Goal: Transaction & Acquisition: Purchase product/service

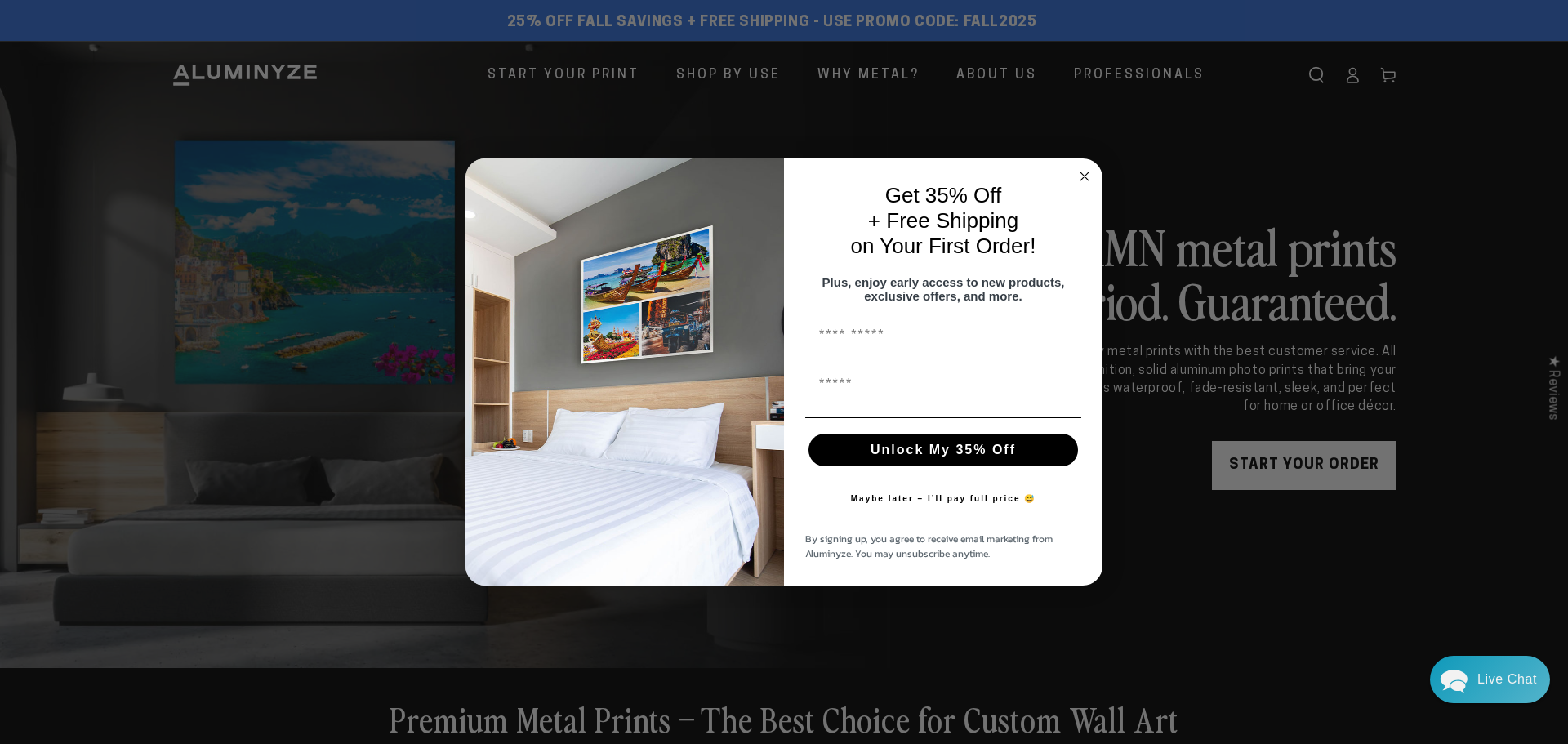
click at [1353, 74] on div "Close dialog Get 35% Off + Free Shipping on Your First Order! Plus, enjoy early…" at bounding box center [784, 372] width 1568 height 744
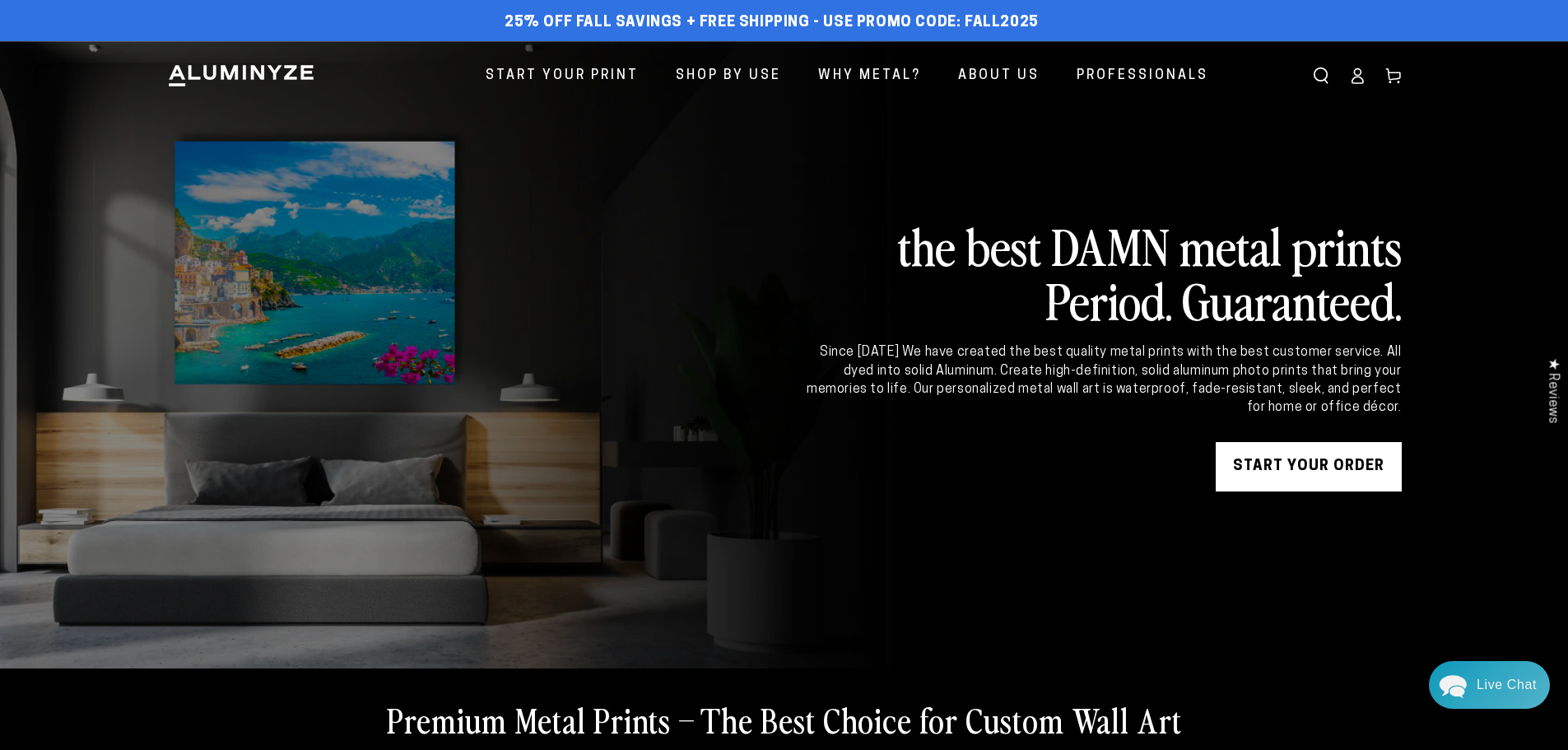
click at [1362, 74] on icon at bounding box center [1357, 75] width 16 height 16
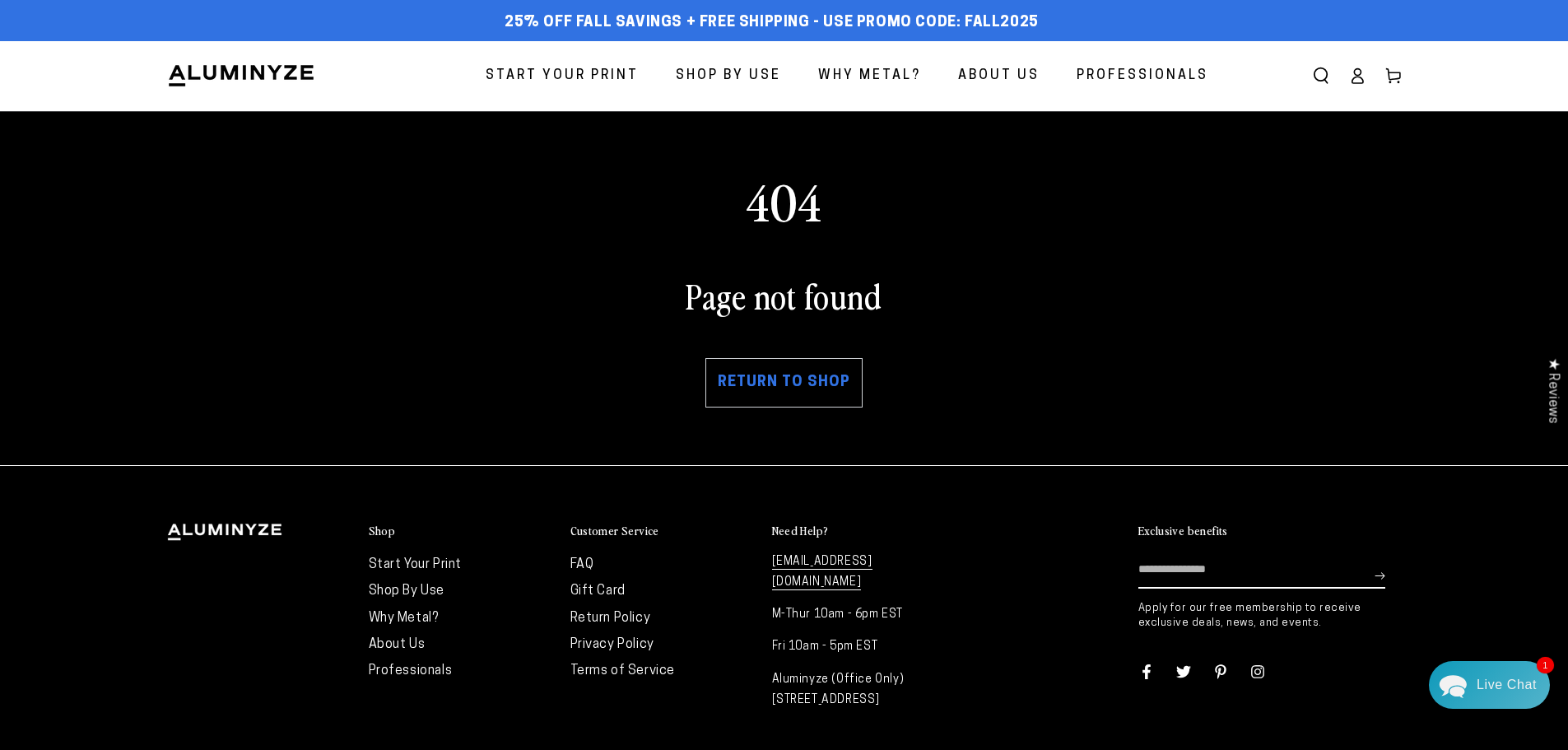
click at [762, 379] on link "Return to shop" at bounding box center [783, 383] width 157 height 50
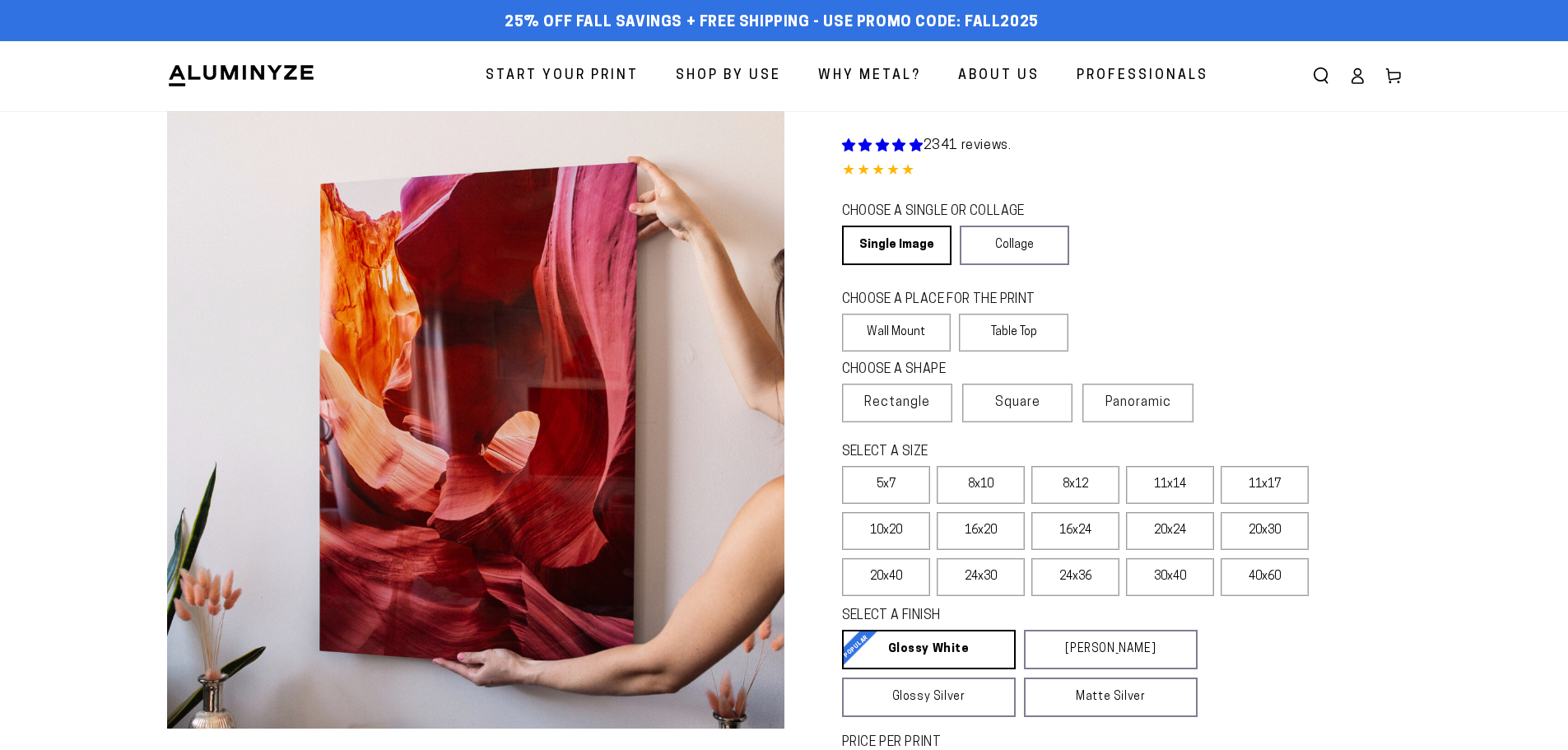
select select "**********"
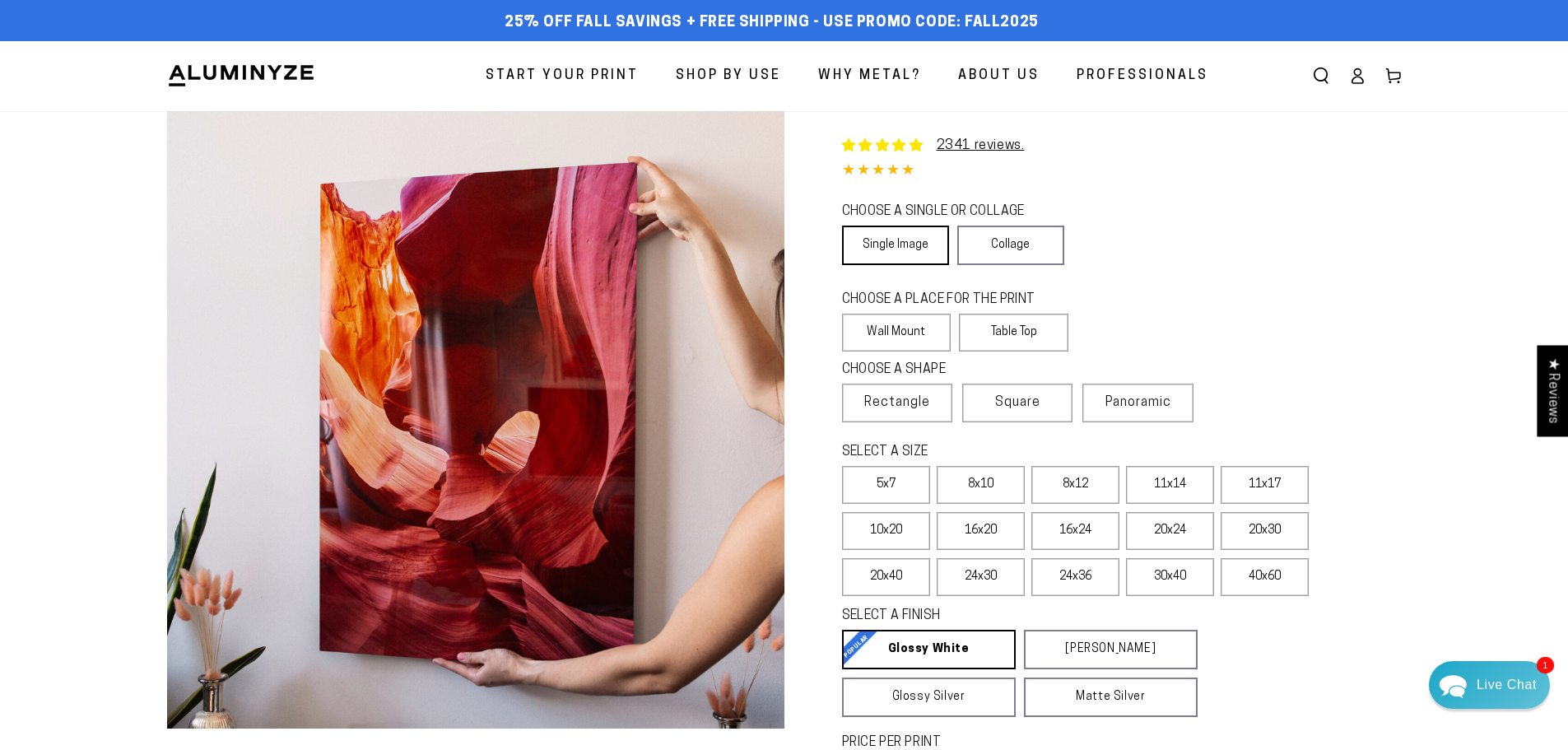
click at [888, 248] on link "Single Image" at bounding box center [895, 245] width 107 height 39
click at [1269, 481] on label "11x17" at bounding box center [1264, 485] width 88 height 38
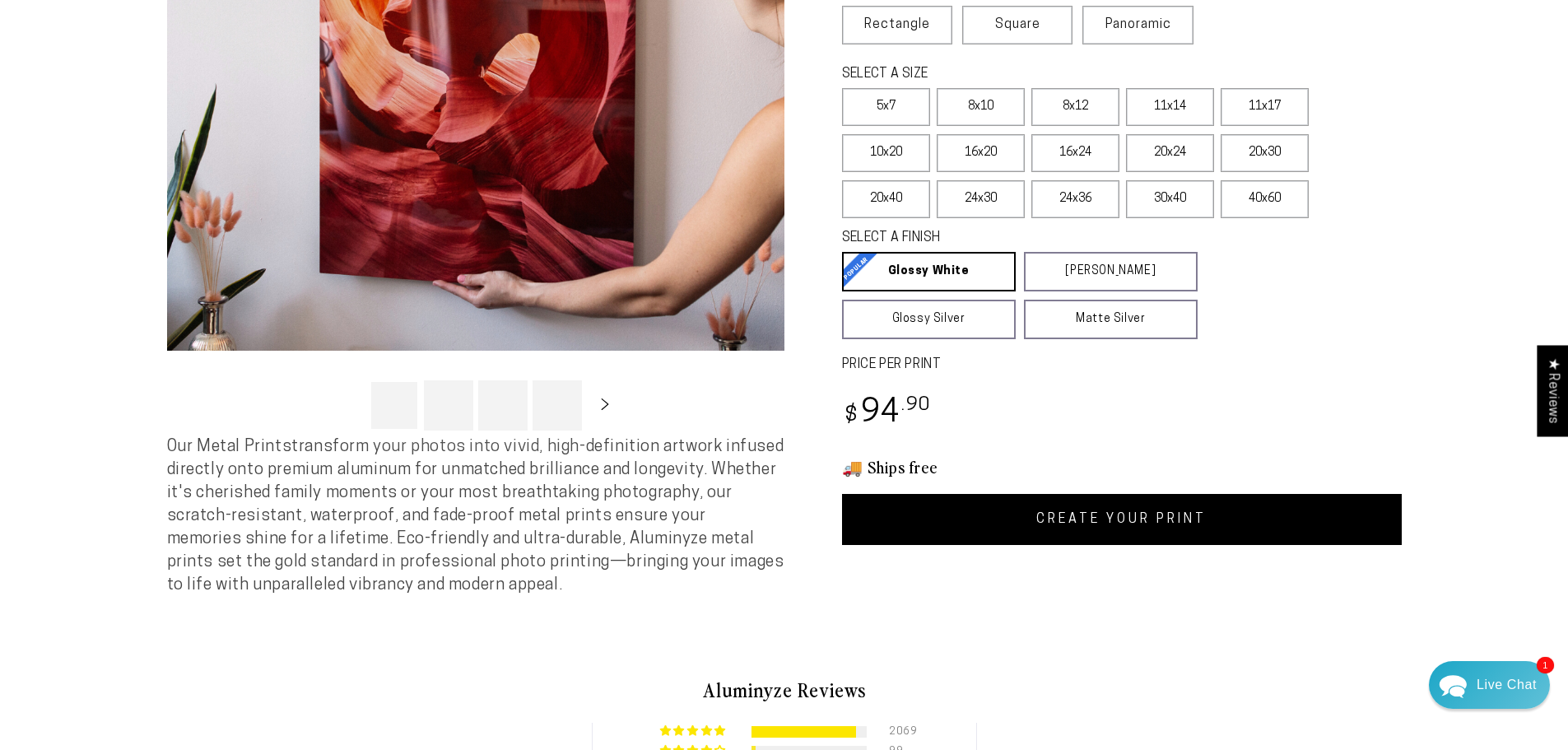
scroll to position [388, 0]
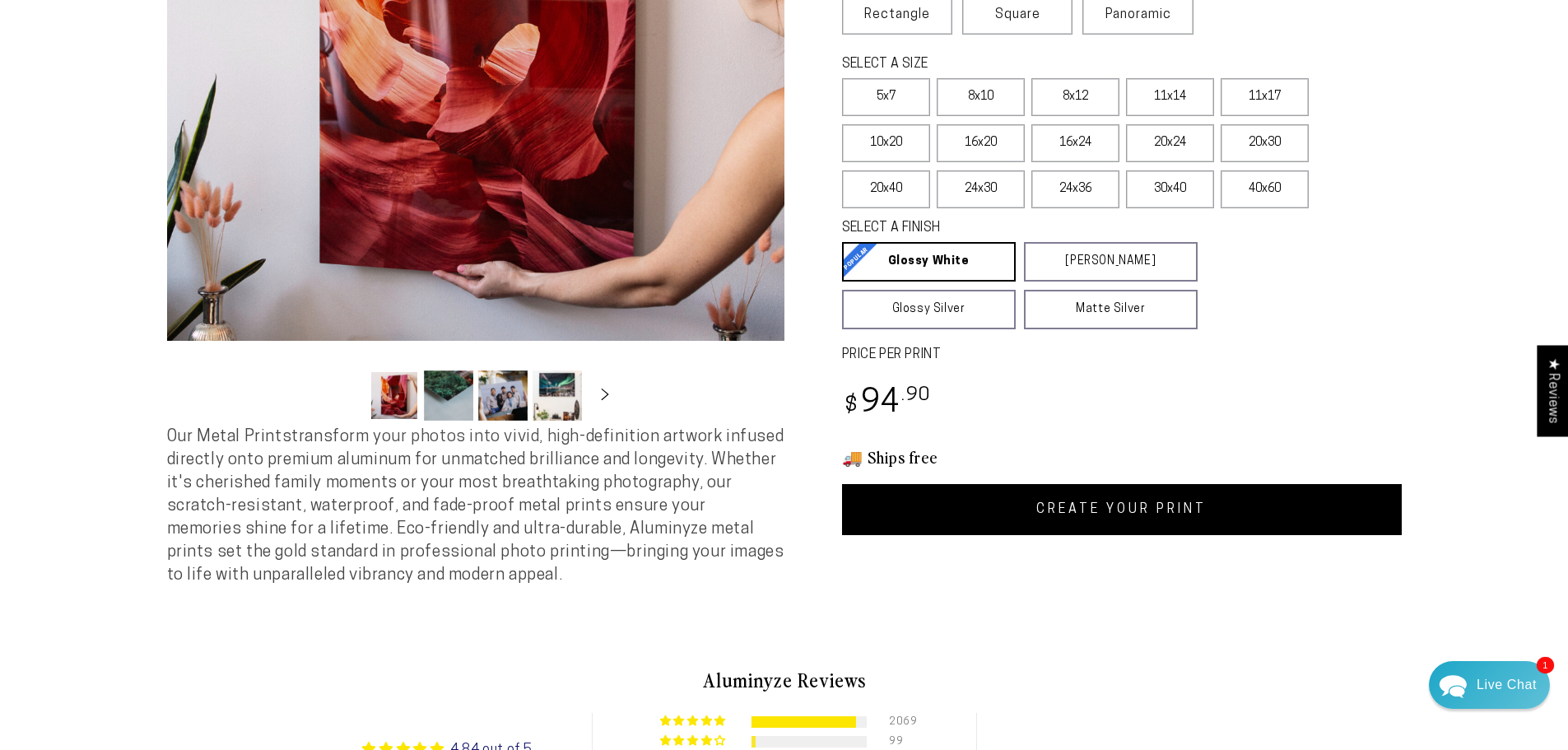
click at [1068, 505] on link "CREATE YOUR PRINT" at bounding box center [1122, 510] width 560 height 51
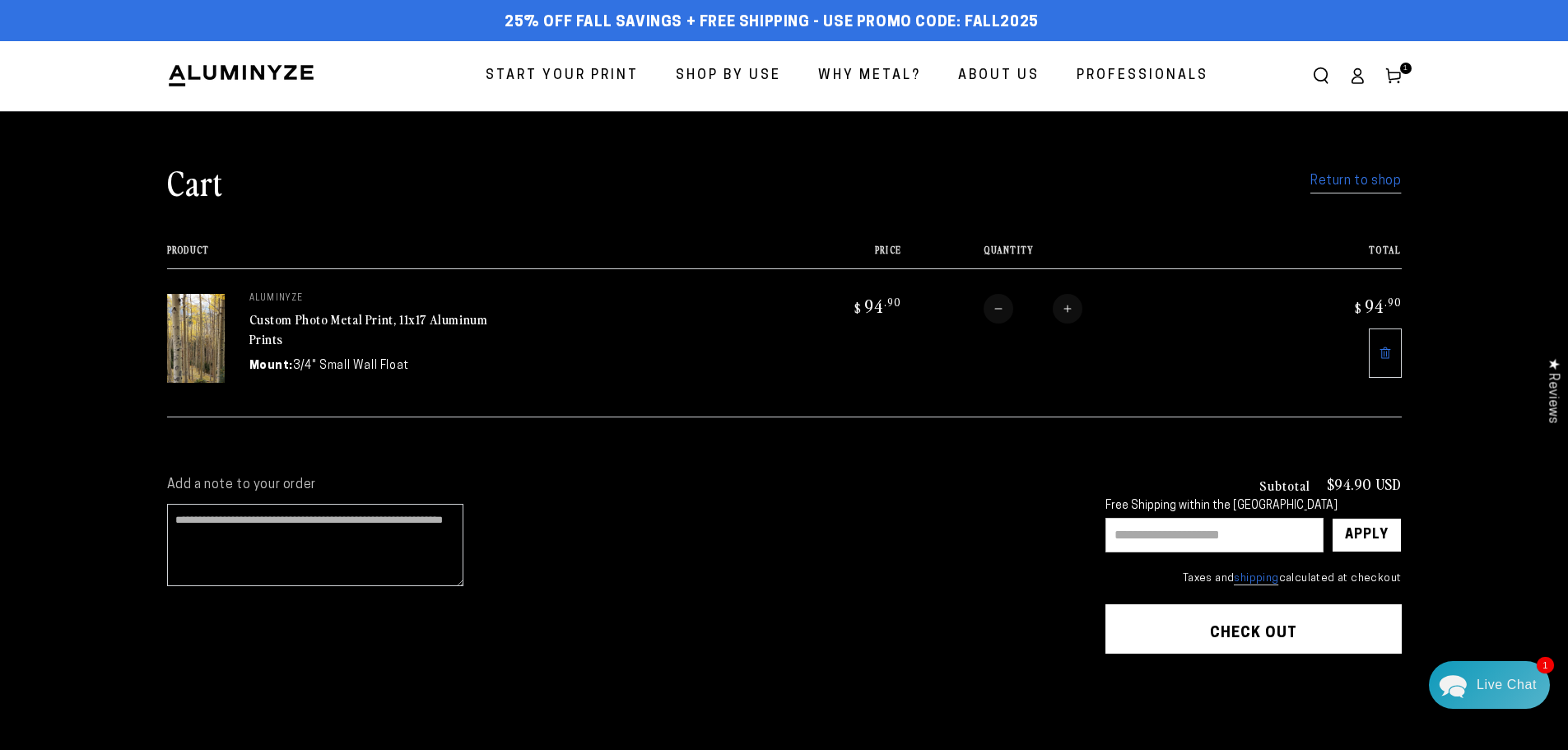
click at [591, 75] on span "Start Your Print" at bounding box center [562, 75] width 153 height 24
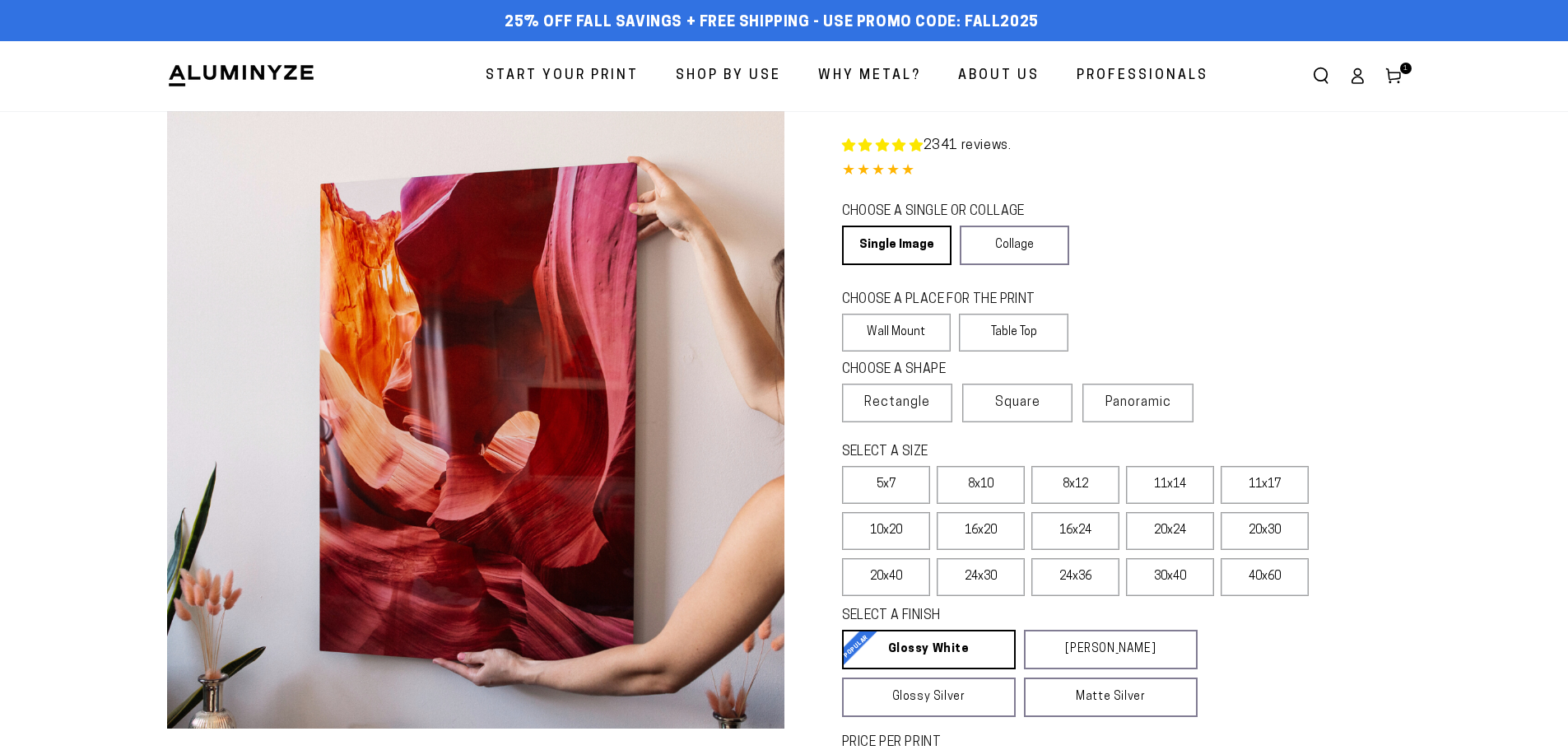
select select "**********"
click at [884, 579] on label "20x40" at bounding box center [886, 578] width 88 height 38
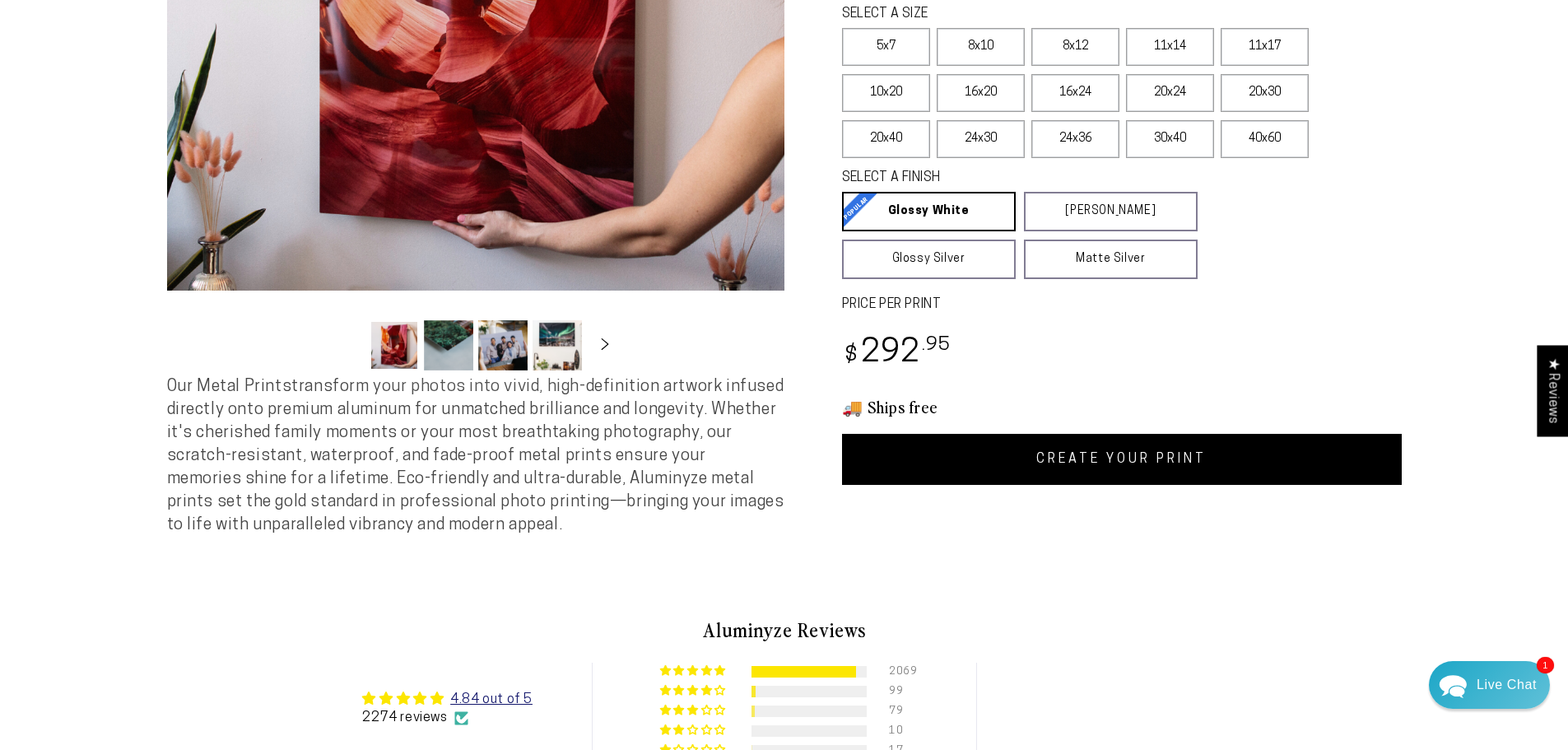
scroll to position [457, 0]
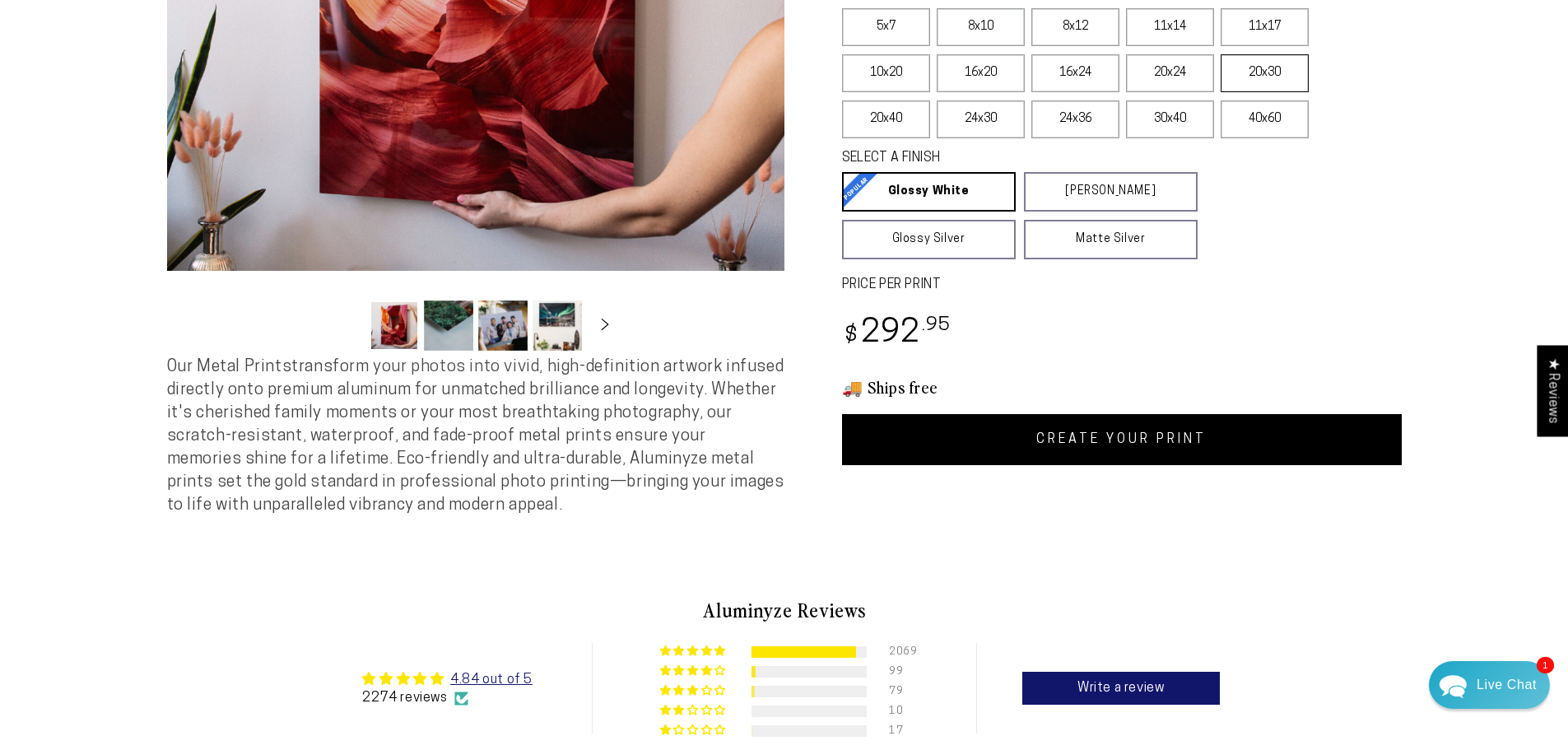
click at [1258, 70] on label "20x30" at bounding box center [1264, 73] width 88 height 38
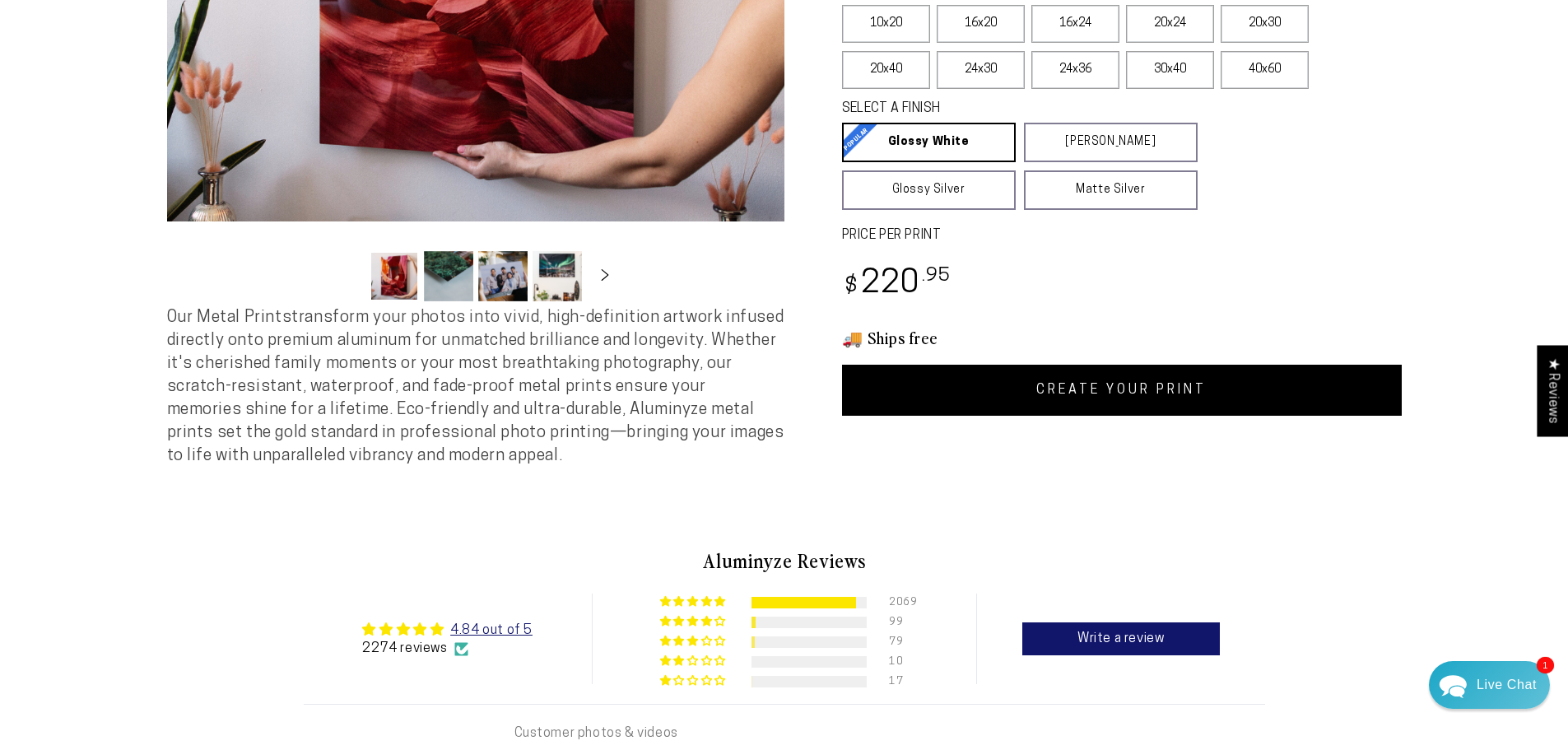
scroll to position [527, 0]
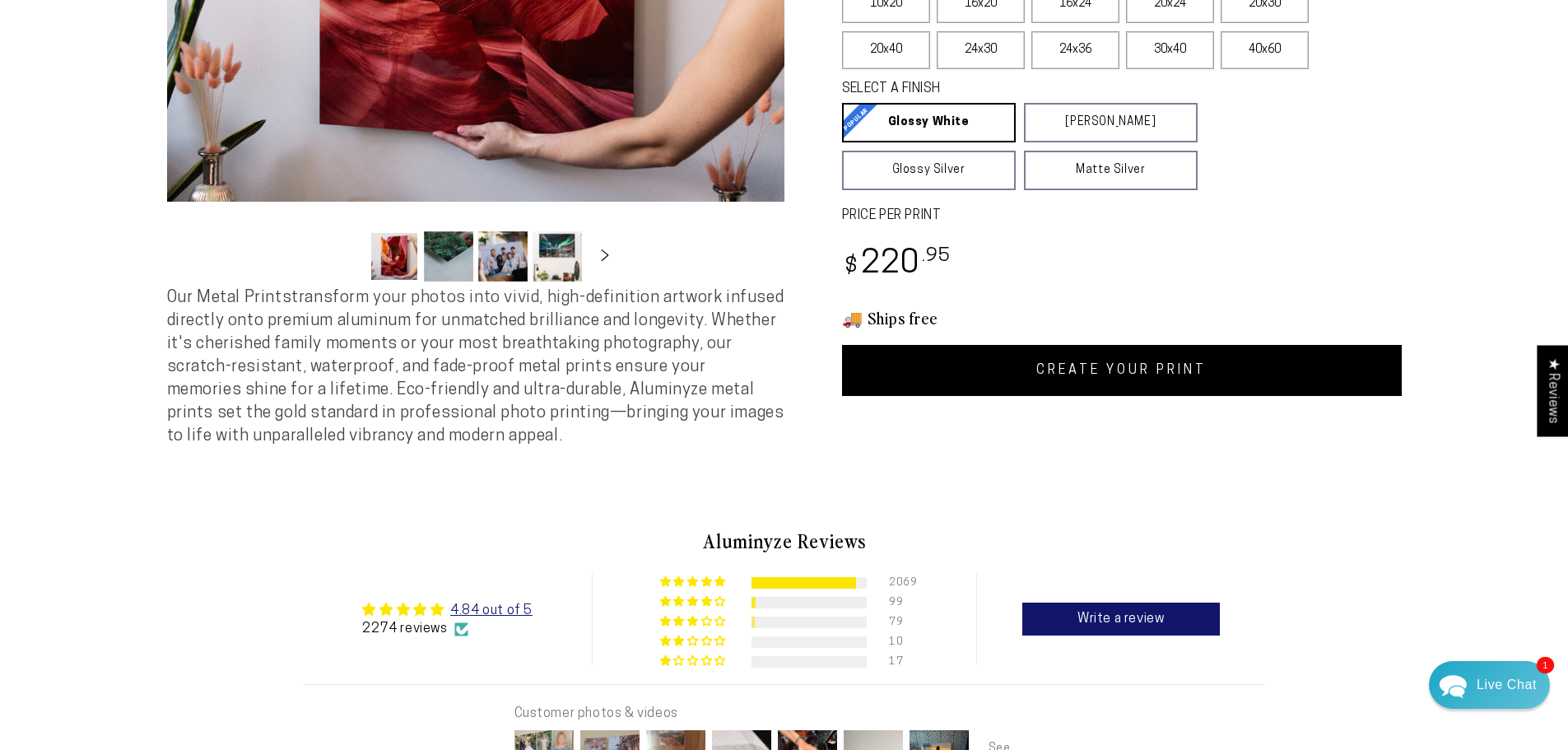
click at [1098, 369] on link "CREATE YOUR PRINT" at bounding box center [1122, 371] width 560 height 51
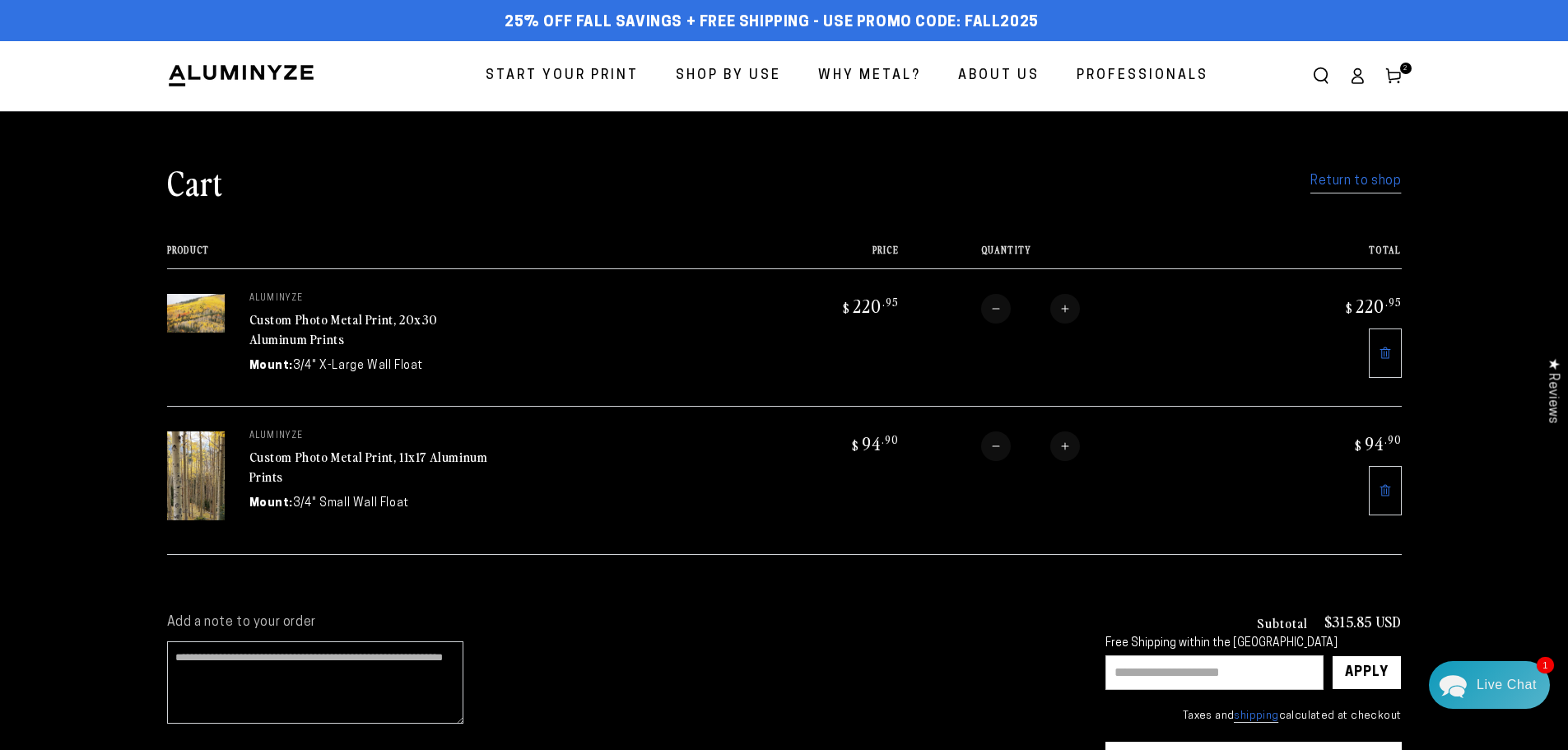
click at [1134, 671] on input "text" at bounding box center [1214, 673] width 218 height 34
type input "**********"
click at [1357, 669] on div "Apply" at bounding box center [1367, 673] width 44 height 33
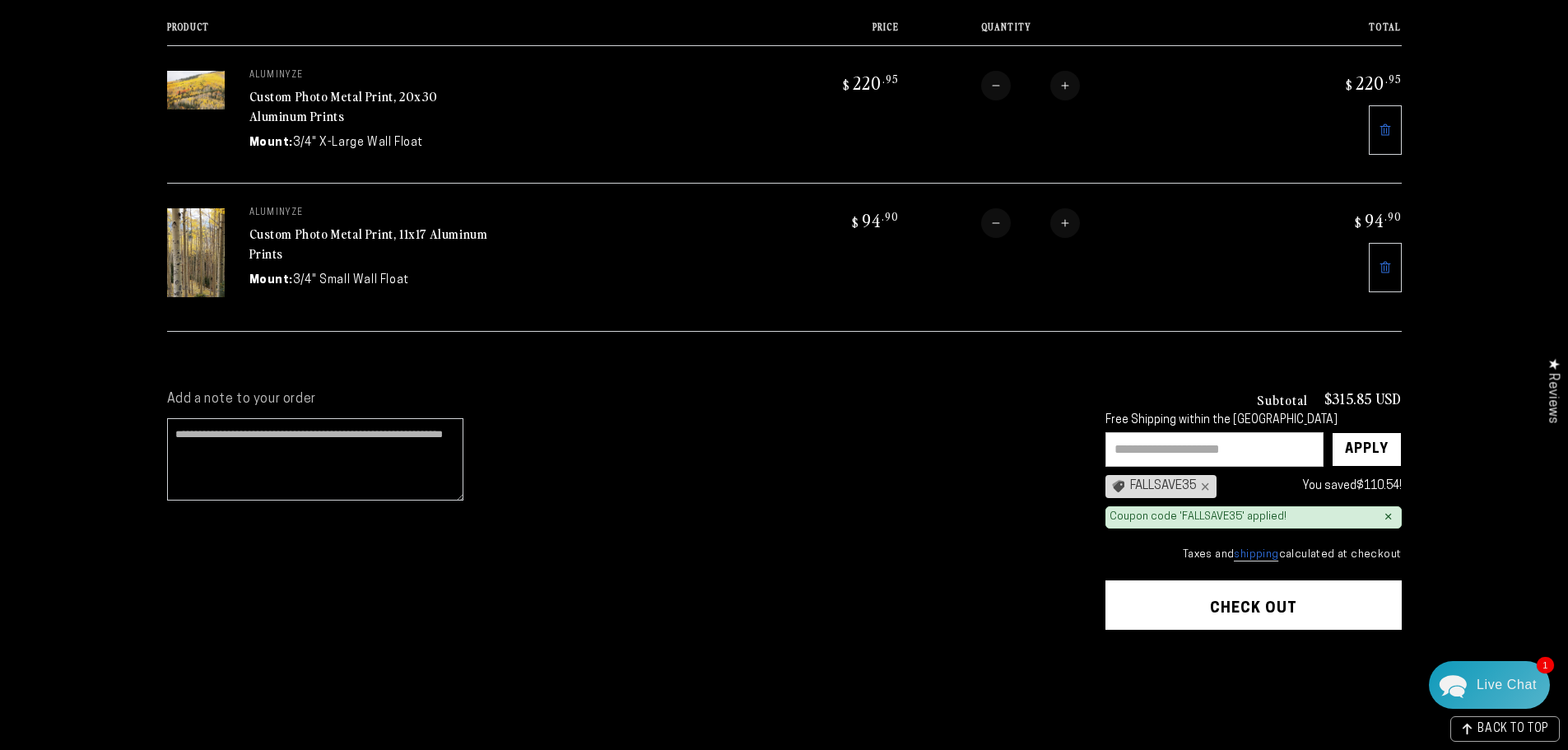
scroll to position [229, 0]
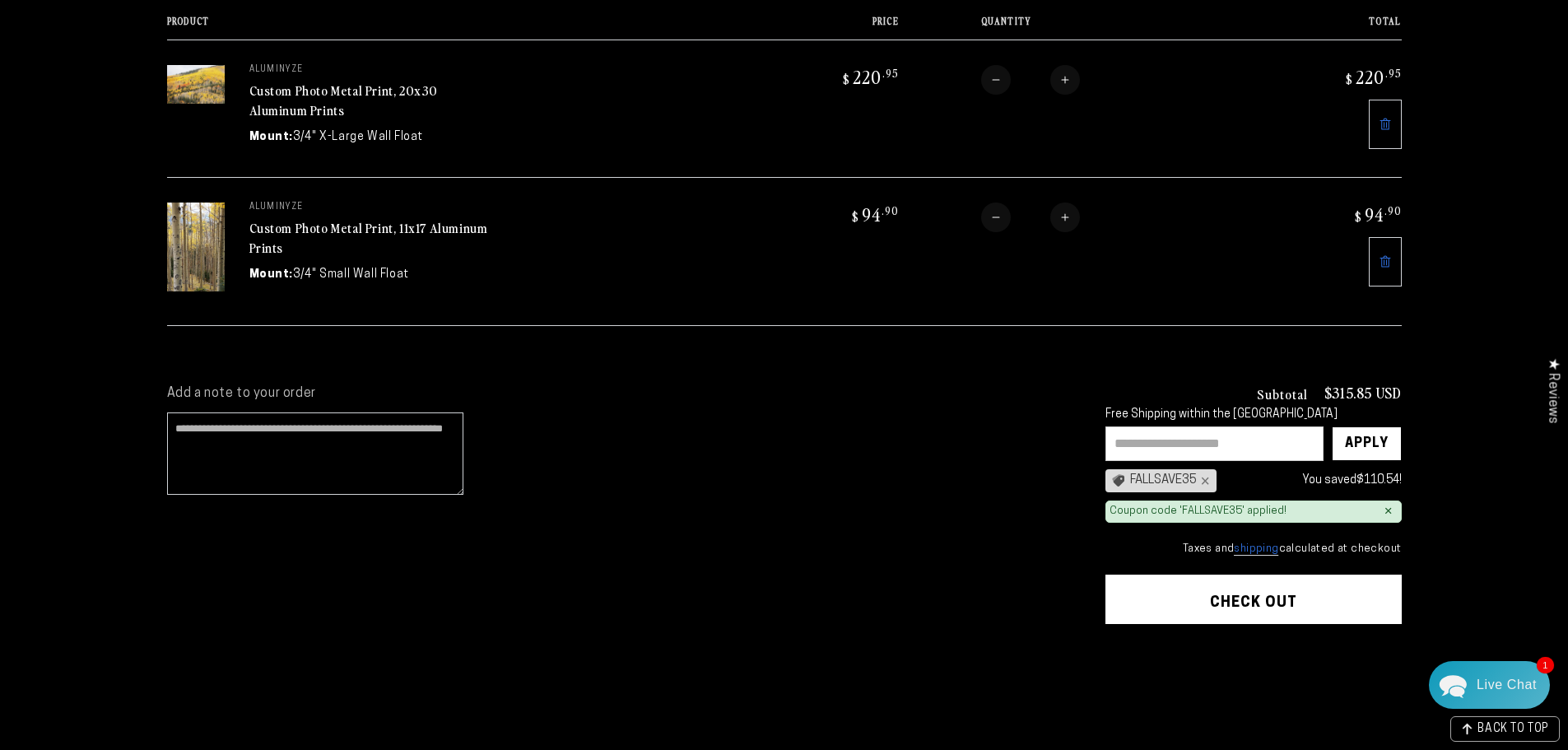
click at [1256, 598] on button "Check out" at bounding box center [1253, 599] width 296 height 50
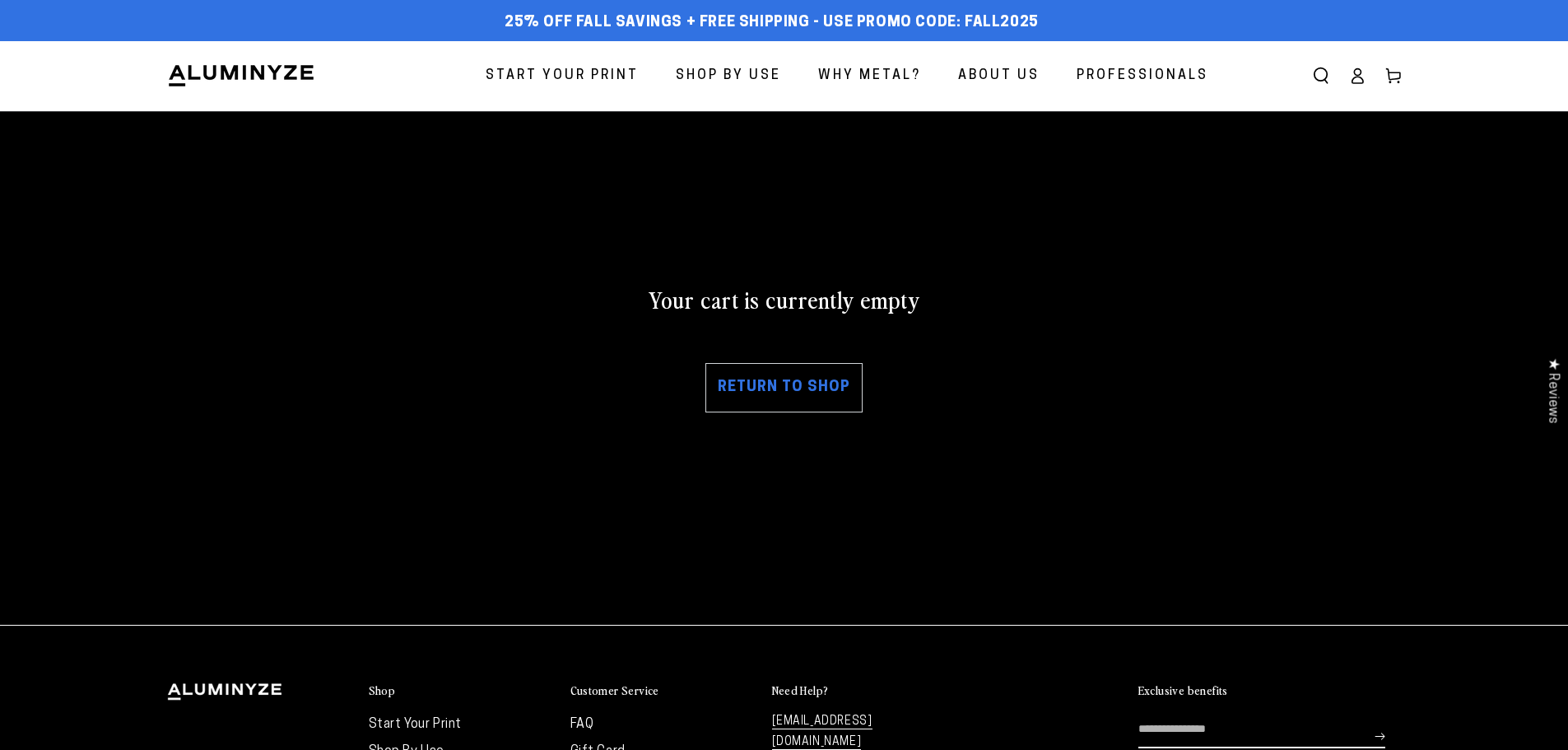
scroll to position [229, 0]
